Goal: Use online tool/utility

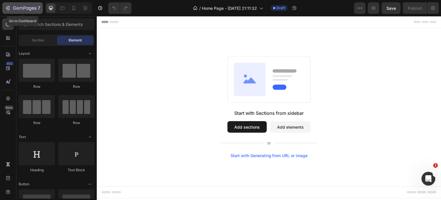
click at [12, 9] on div "7" at bounding box center [22, 8] width 35 height 7
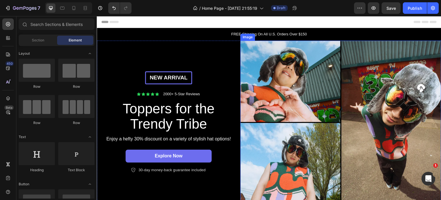
click at [315, 82] on img at bounding box center [340, 121] width 201 height 163
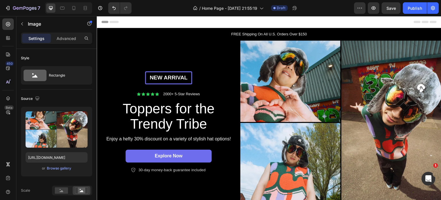
click at [274, 72] on img at bounding box center [340, 121] width 201 height 163
click at [57, 168] on div "Browse gallery" at bounding box center [59, 167] width 24 height 5
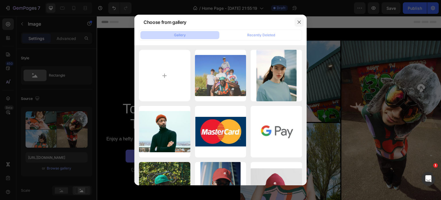
click at [300, 20] on icon "button" at bounding box center [299, 22] width 5 height 5
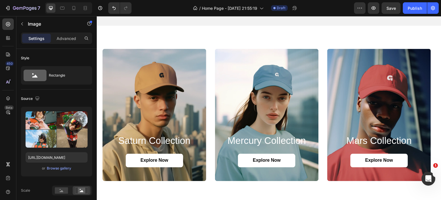
scroll to position [431, 0]
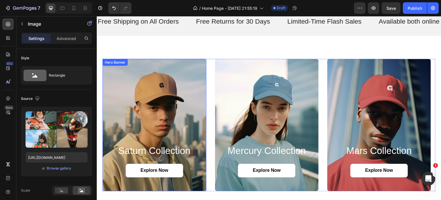
click at [120, 100] on div "Background Image" at bounding box center [155, 125] width 104 height 132
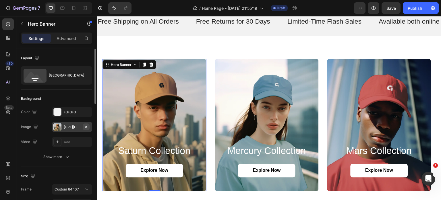
click at [86, 125] on icon "button" at bounding box center [86, 126] width 5 height 5
type input "Auto"
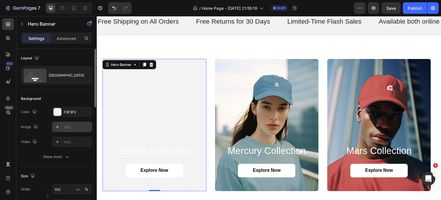
click at [69, 127] on div "Add..." at bounding box center [77, 126] width 27 height 5
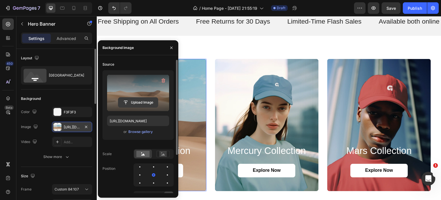
click at [133, 103] on input "file" at bounding box center [138, 102] width 40 height 10
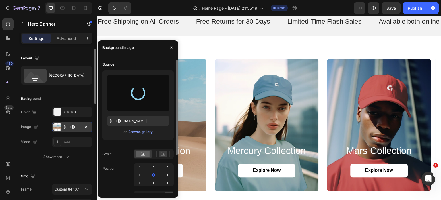
type input "https://cdn.shopify.com/s/files/1/0944/9291/8033/files/gempages_582142707682509…"
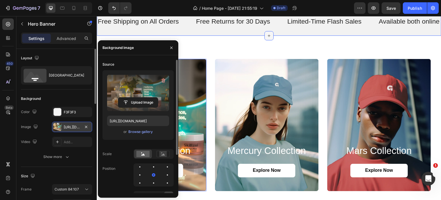
click at [267, 32] on div at bounding box center [268, 35] width 9 height 9
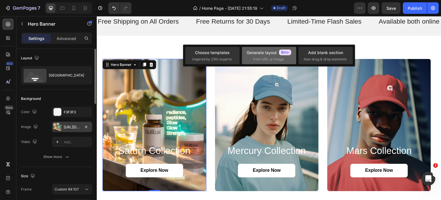
click at [261, 56] on div "Generate layout from URL or image" at bounding box center [269, 55] width 45 height 12
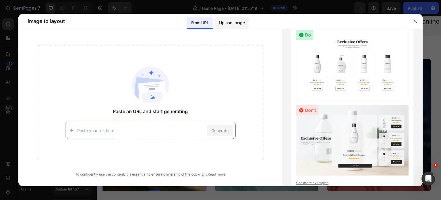
click at [236, 24] on p "Upload image" at bounding box center [232, 22] width 26 height 7
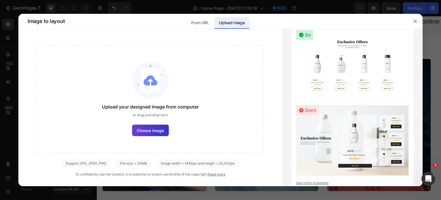
click at [152, 130] on span "Choose image" at bounding box center [150, 130] width 27 height 6
click at [0, 0] on input "Choose image" at bounding box center [0, 0] width 0 height 0
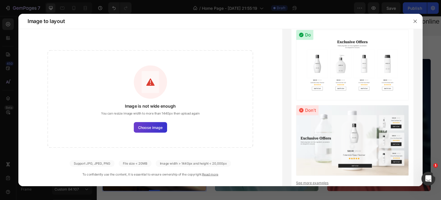
click at [148, 127] on span "Choose image" at bounding box center [150, 126] width 25 height 5
click at [0, 0] on input "Choose image" at bounding box center [0, 0] width 0 height 0
click at [157, 126] on span "Choose image" at bounding box center [150, 126] width 25 height 5
click at [0, 0] on input "Choose image" at bounding box center [0, 0] width 0 height 0
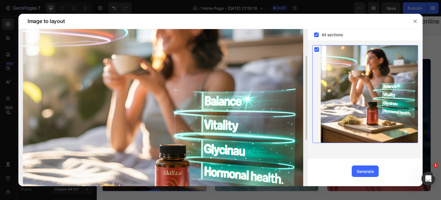
scroll to position [22, 0]
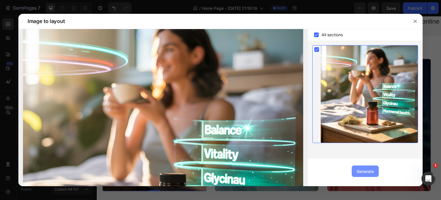
click at [369, 171] on div "Generate" at bounding box center [365, 171] width 17 height 6
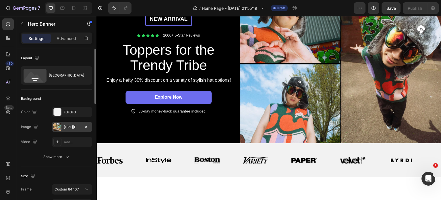
scroll to position [0, 0]
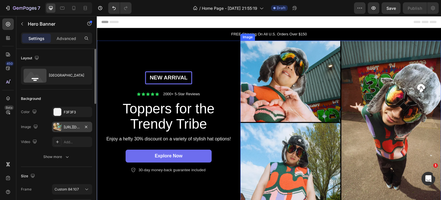
click at [307, 94] on img at bounding box center [340, 121] width 201 height 163
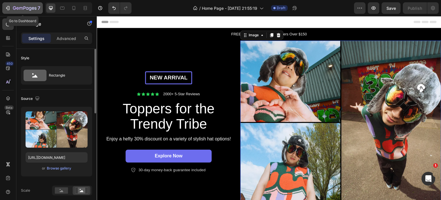
click at [11, 8] on div "7" at bounding box center [22, 8] width 35 height 7
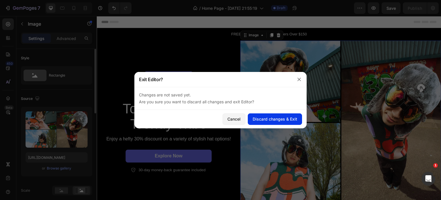
click at [263, 121] on div "Discard changes & Exit" at bounding box center [275, 119] width 45 height 6
